Goal: Transaction & Acquisition: Purchase product/service

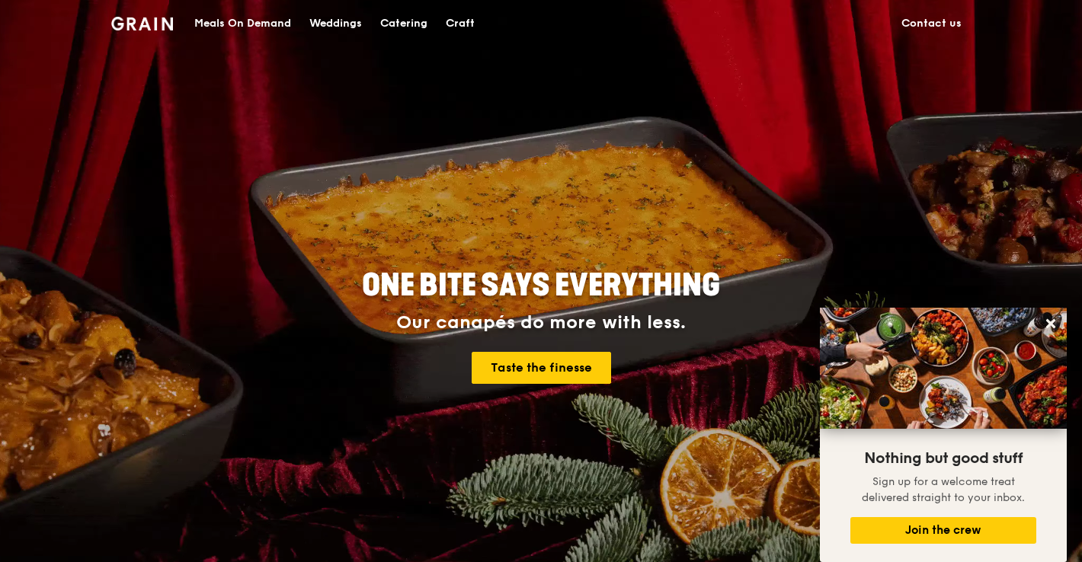
click at [260, 14] on div "Meals On Demand" at bounding box center [242, 24] width 97 height 46
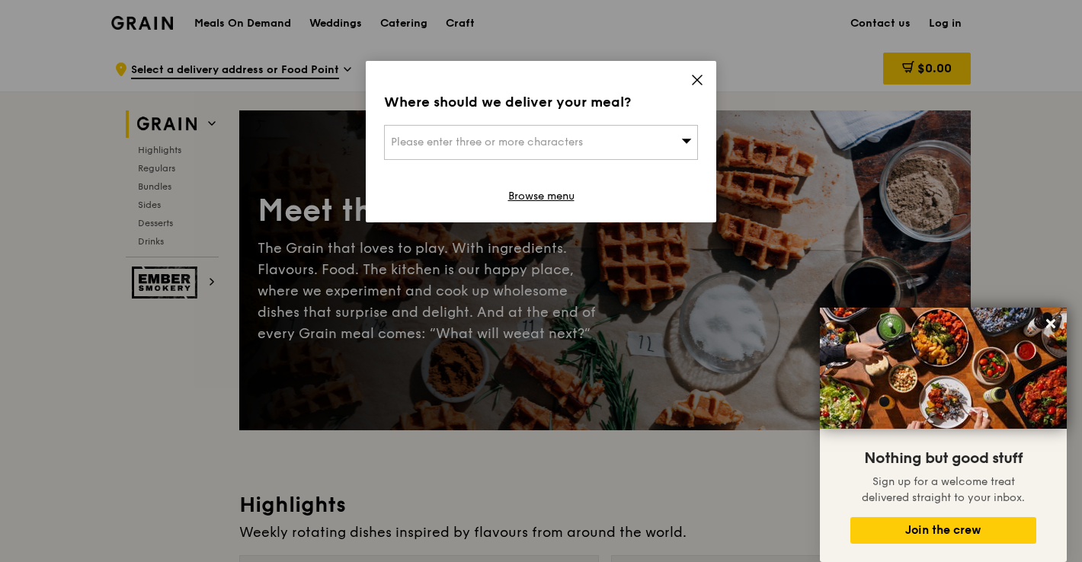
click at [699, 78] on icon at bounding box center [697, 79] width 9 height 9
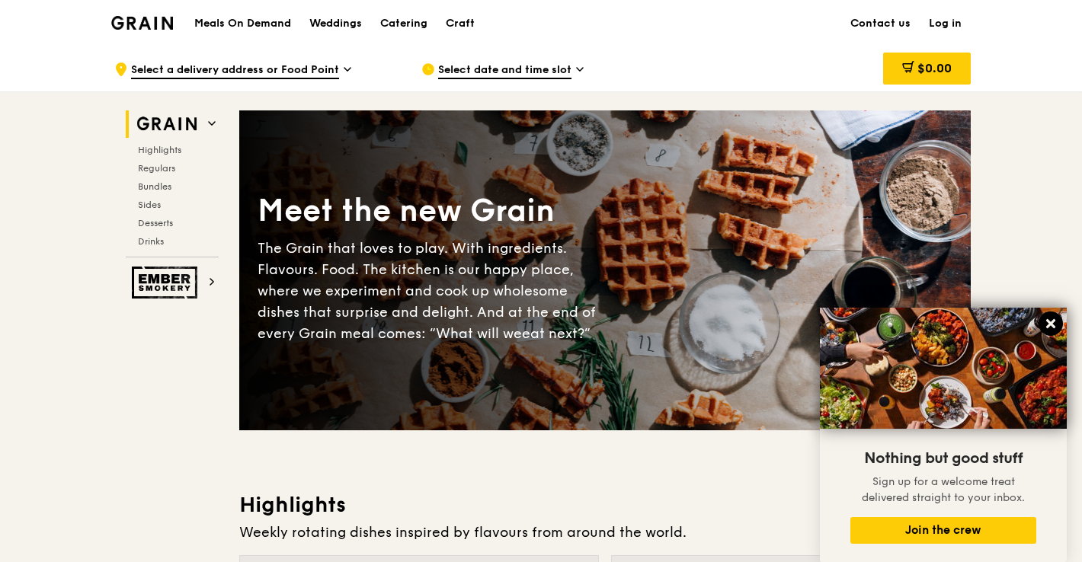
click at [1053, 318] on icon at bounding box center [1051, 324] width 14 height 14
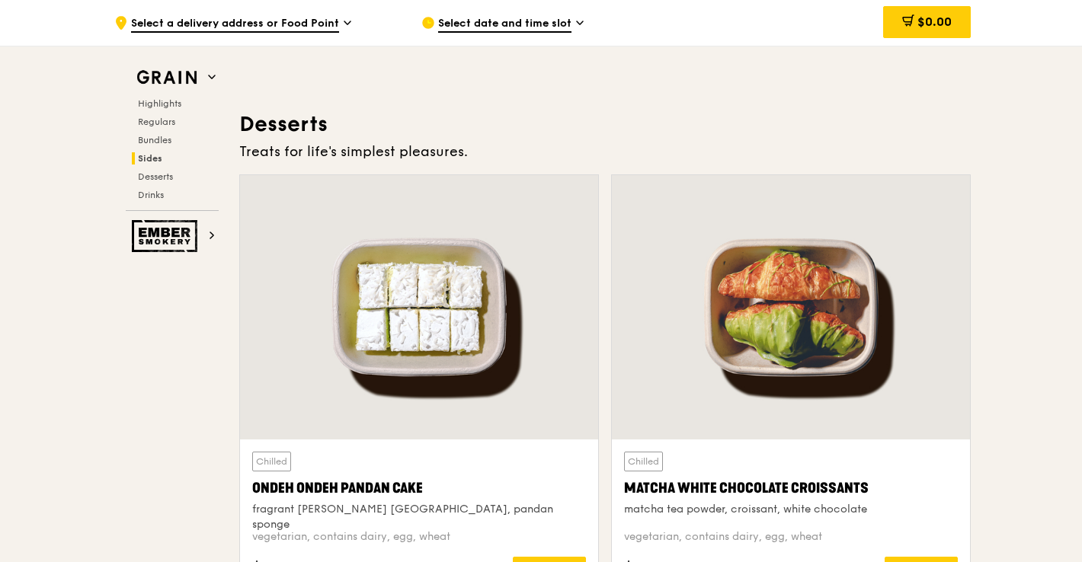
scroll to position [4299, 0]
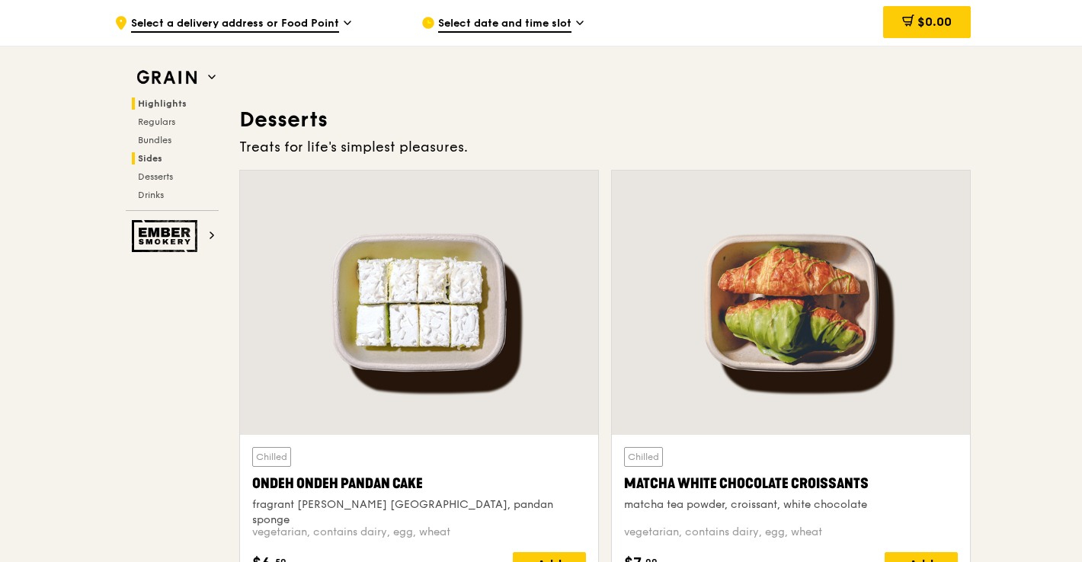
click at [146, 104] on span "Highlights" at bounding box center [162, 103] width 49 height 11
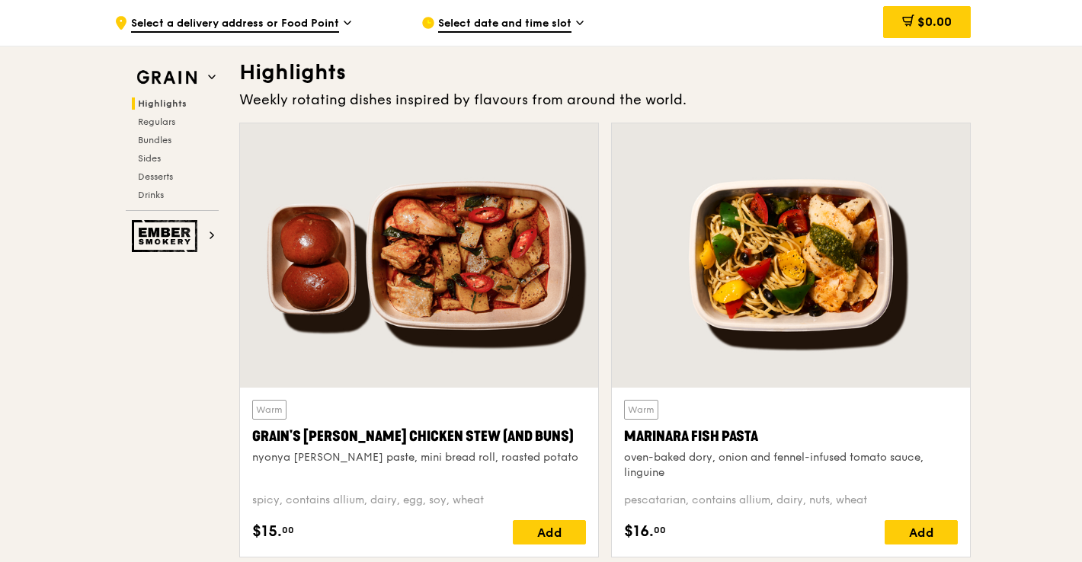
scroll to position [430, 0]
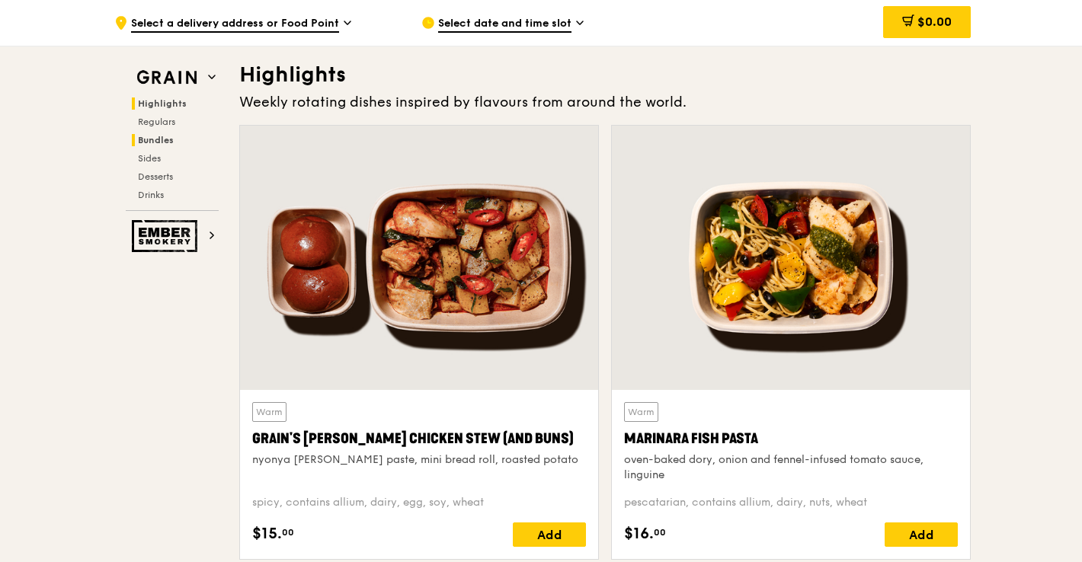
click at [146, 139] on span "Bundles" at bounding box center [156, 140] width 36 height 11
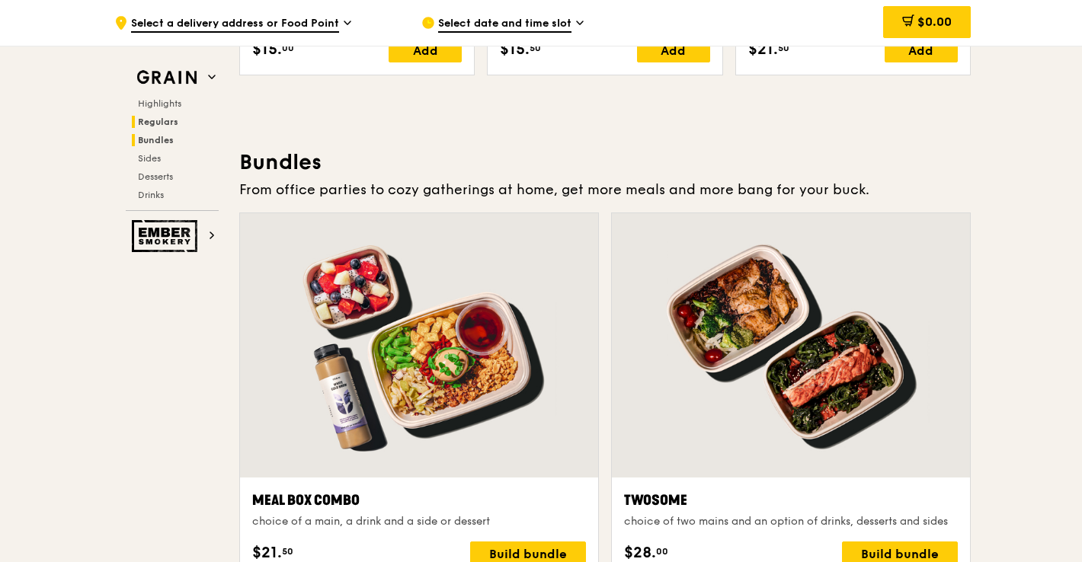
scroll to position [2195, 0]
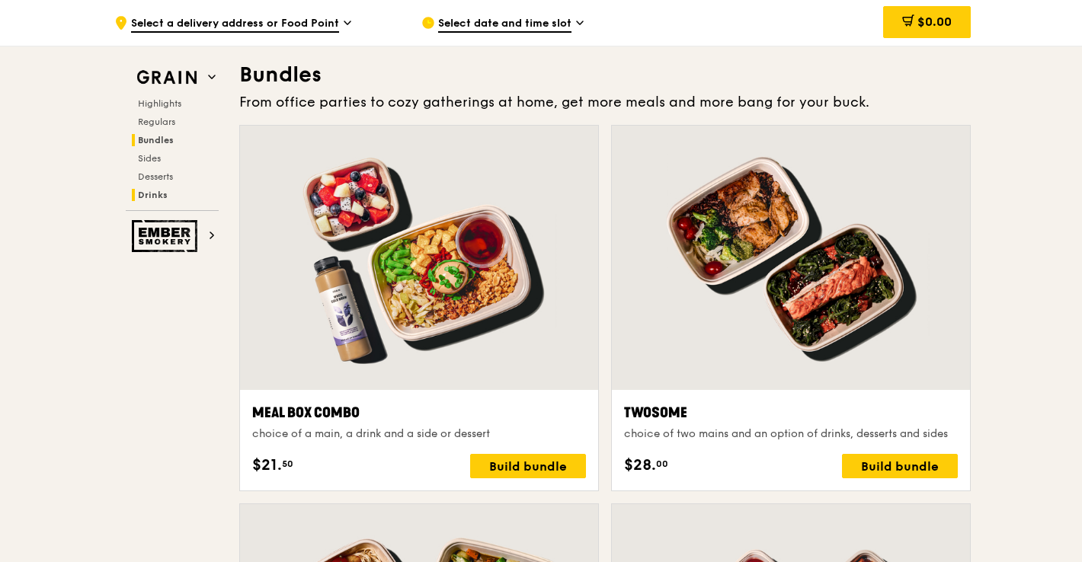
click at [149, 193] on span "Drinks" at bounding box center [153, 195] width 30 height 11
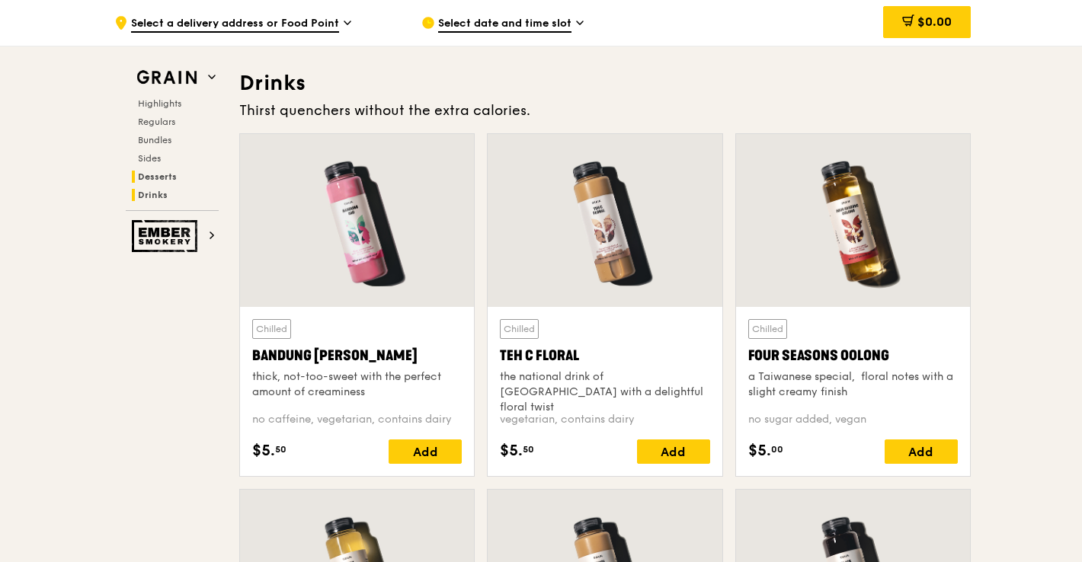
scroll to position [5273, 0]
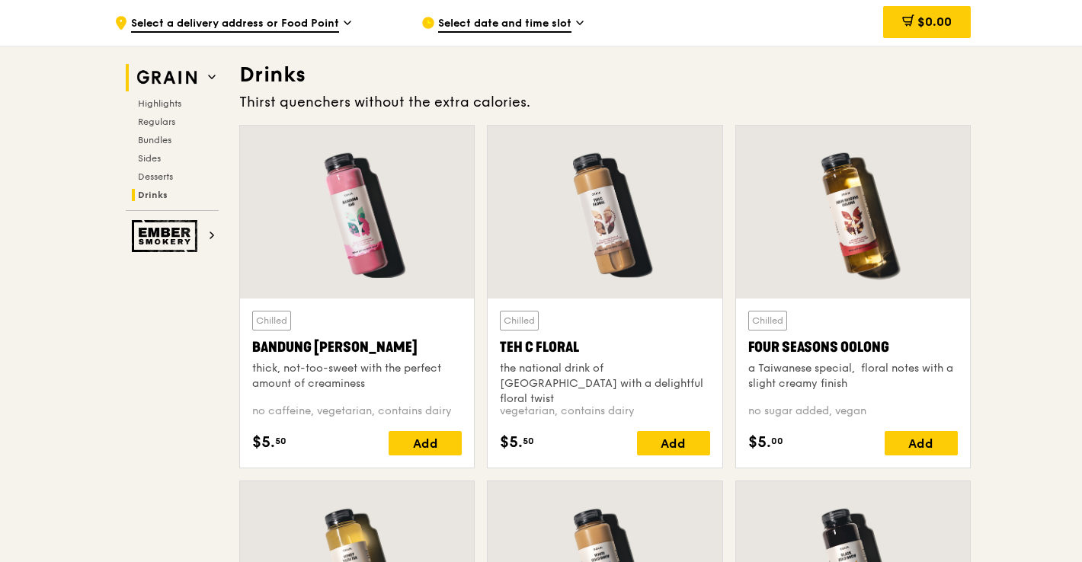
click at [164, 84] on img at bounding box center [167, 77] width 70 height 27
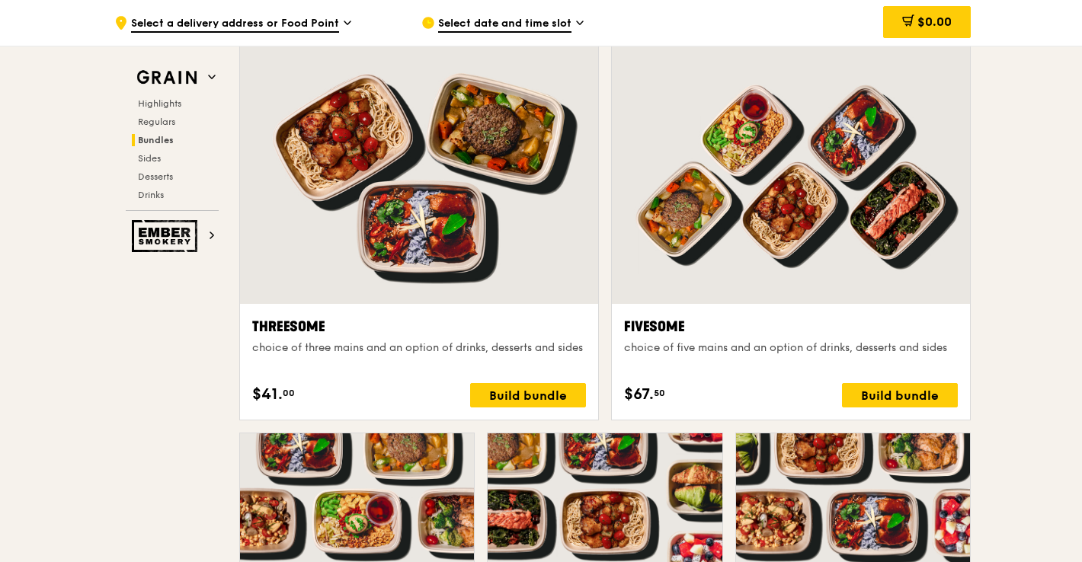
scroll to position [2653, 0]
